Goal: Task Accomplishment & Management: Use online tool/utility

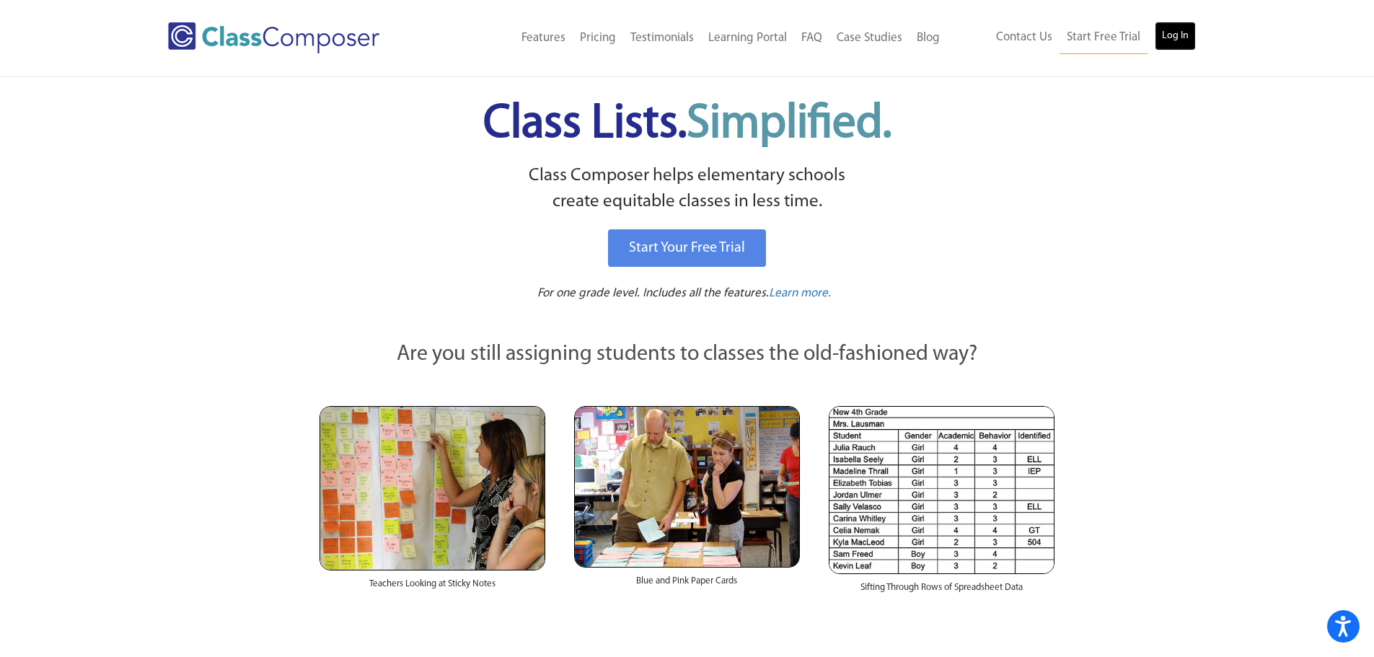
click at [1165, 34] on link "Log In" at bounding box center [1174, 36] width 41 height 29
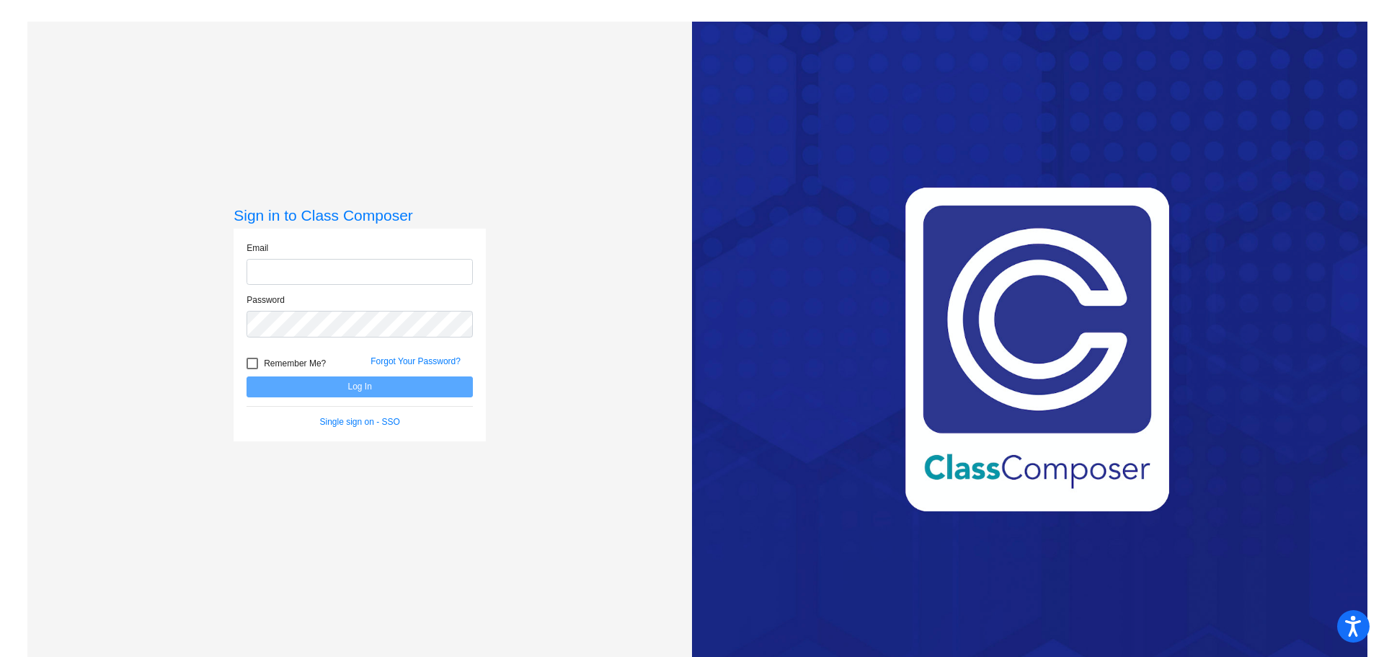
type input "mkkeen@munsterschools.gov"
click at [255, 363] on div at bounding box center [253, 364] width 12 height 12
click at [252, 369] on input "Remember Me?" at bounding box center [252, 369] width 1 height 1
checkbox input "true"
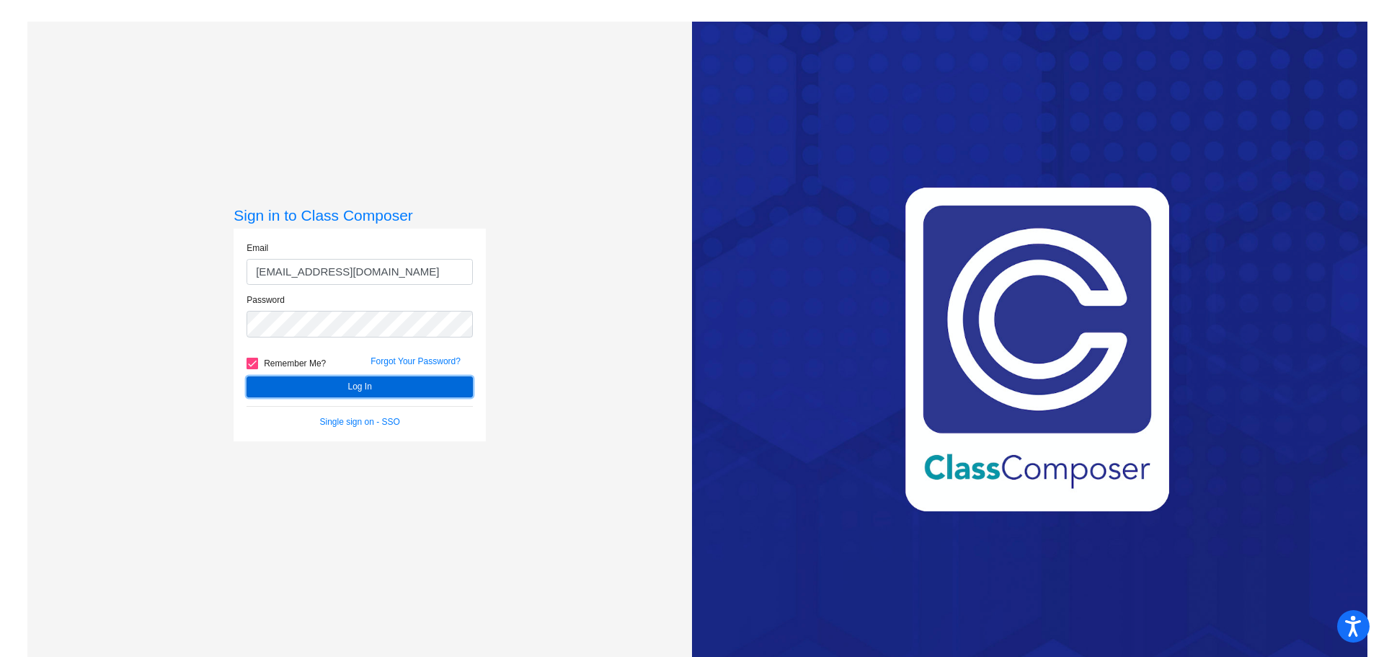
click at [276, 382] on button "Log In" at bounding box center [360, 386] width 226 height 21
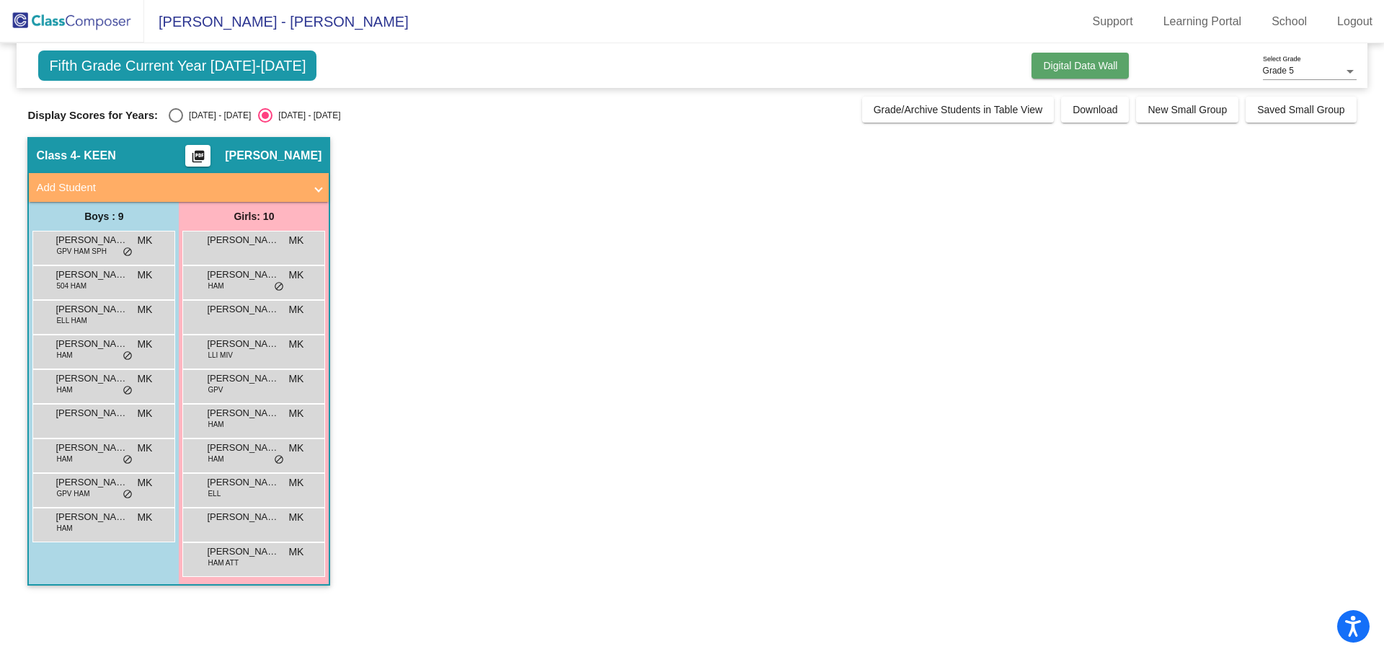
click at [1105, 64] on span "Digital Data Wall" at bounding box center [1080, 66] width 74 height 12
